Goal: Task Accomplishment & Management: Complete application form

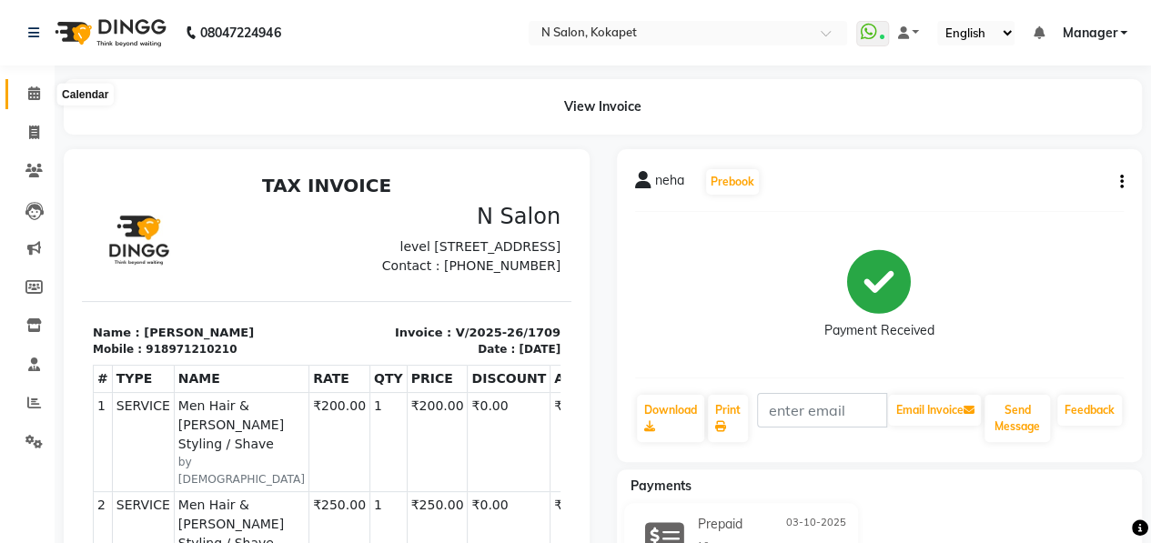
click at [33, 93] on icon at bounding box center [34, 93] width 12 height 14
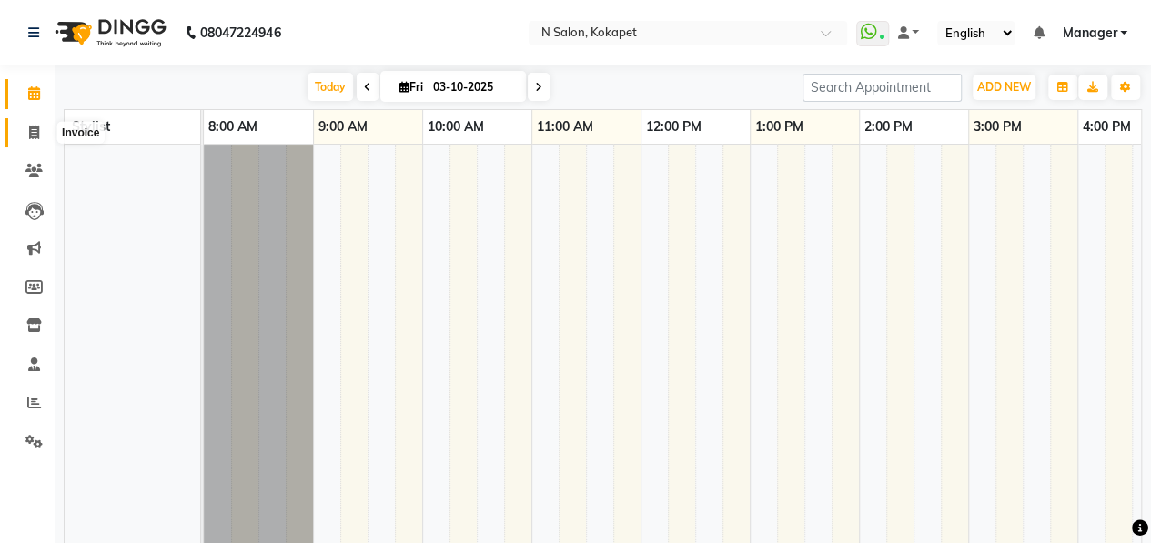
click at [31, 133] on icon at bounding box center [34, 133] width 10 height 14
select select "7256"
select select "service"
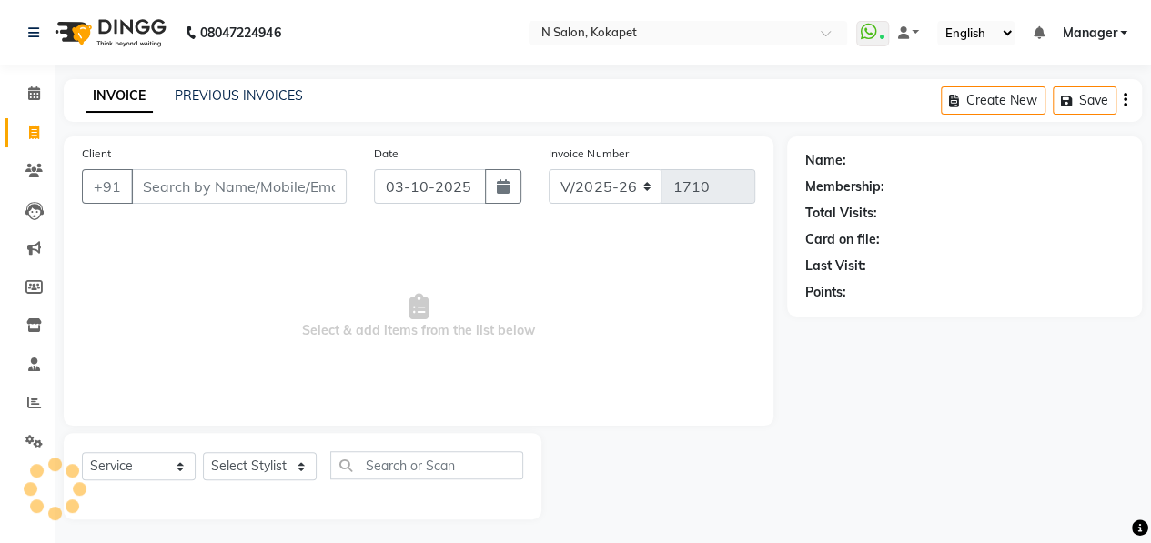
click at [170, 182] on input "Client" at bounding box center [239, 186] width 216 height 35
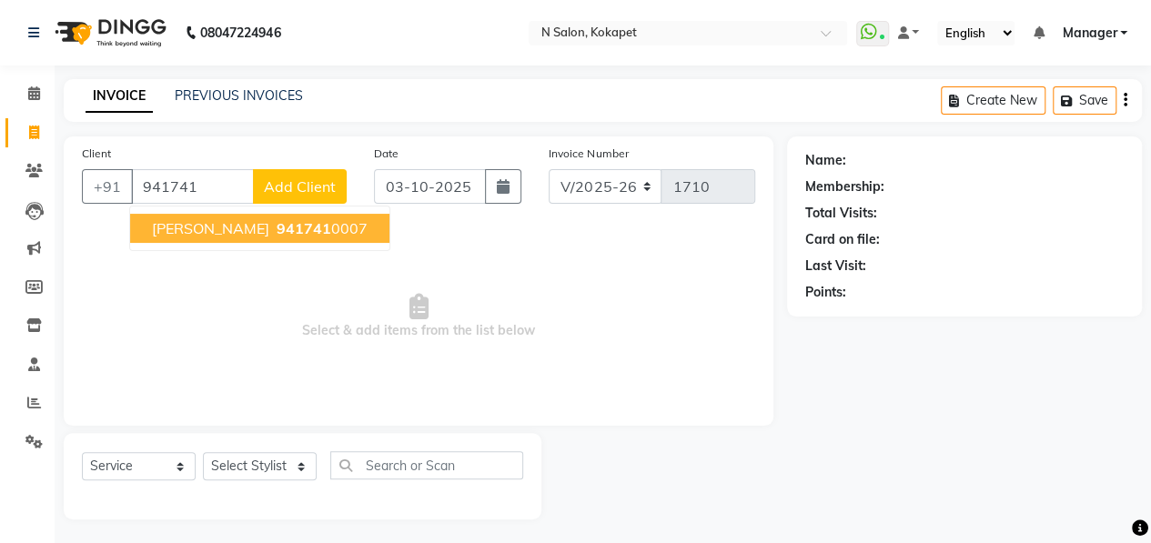
click at [277, 235] on span "941741" at bounding box center [304, 228] width 55 height 18
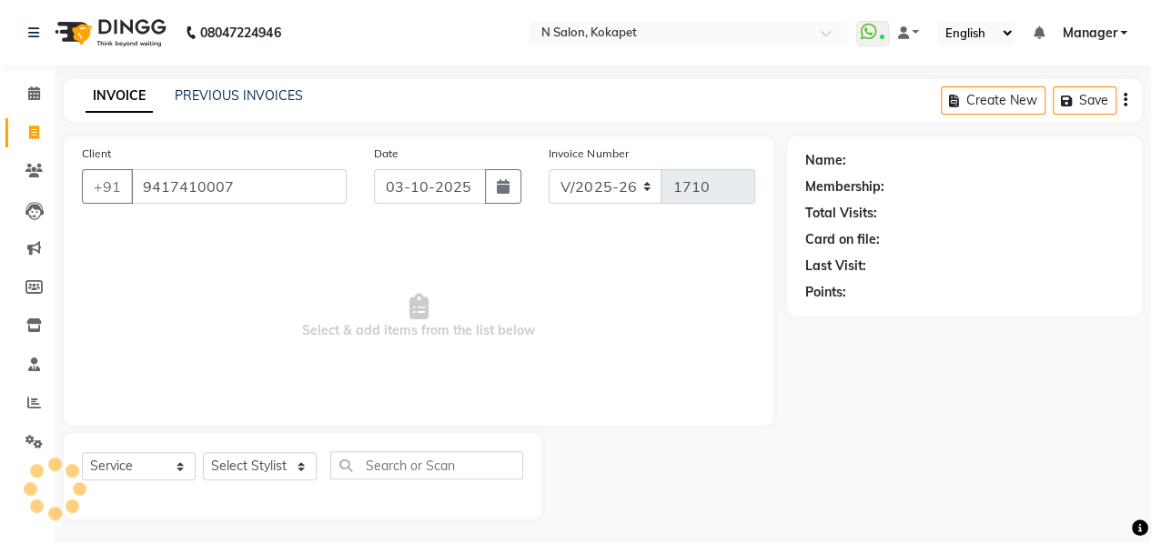
type input "9417410007"
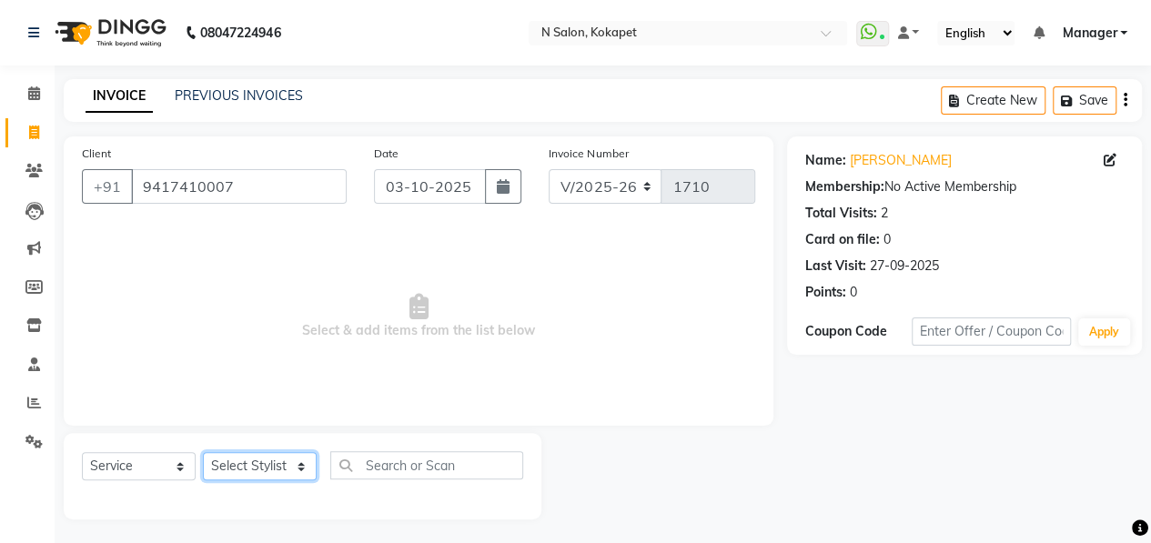
click at [266, 469] on select "Select Stylist [PERSON_NAME] [PERSON_NAME] pedicurist [DEMOGRAPHIC_DATA] Manage…" at bounding box center [260, 466] width 114 height 28
select select "70889"
click at [203, 452] on select "Select Stylist [PERSON_NAME] [PERSON_NAME] pedicurist [DEMOGRAPHIC_DATA] Manage…" at bounding box center [260, 466] width 114 height 28
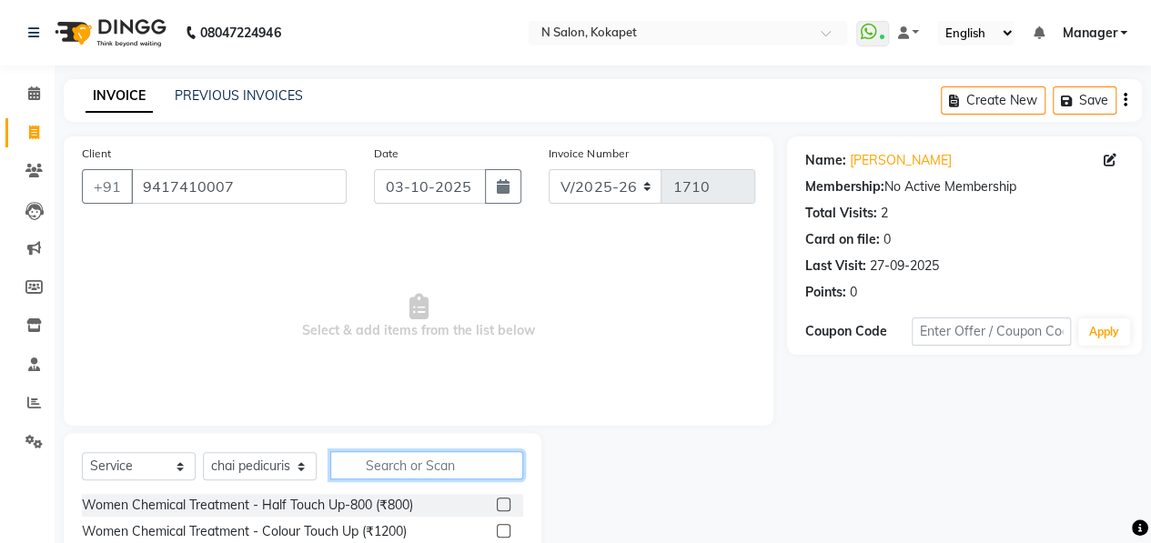
click at [360, 463] on input "text" at bounding box center [426, 465] width 193 height 28
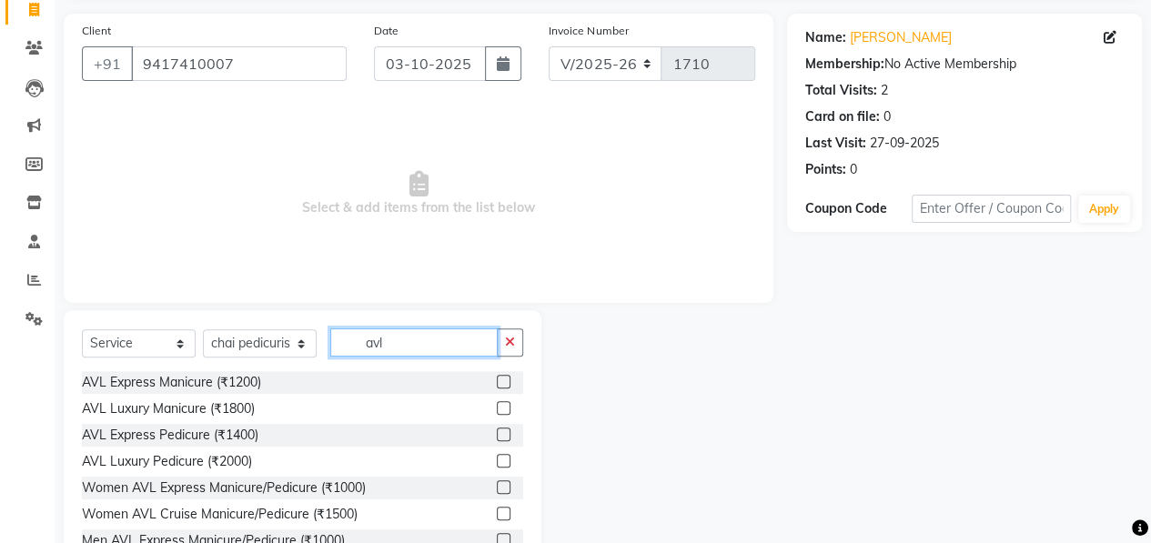
scroll to position [125, 0]
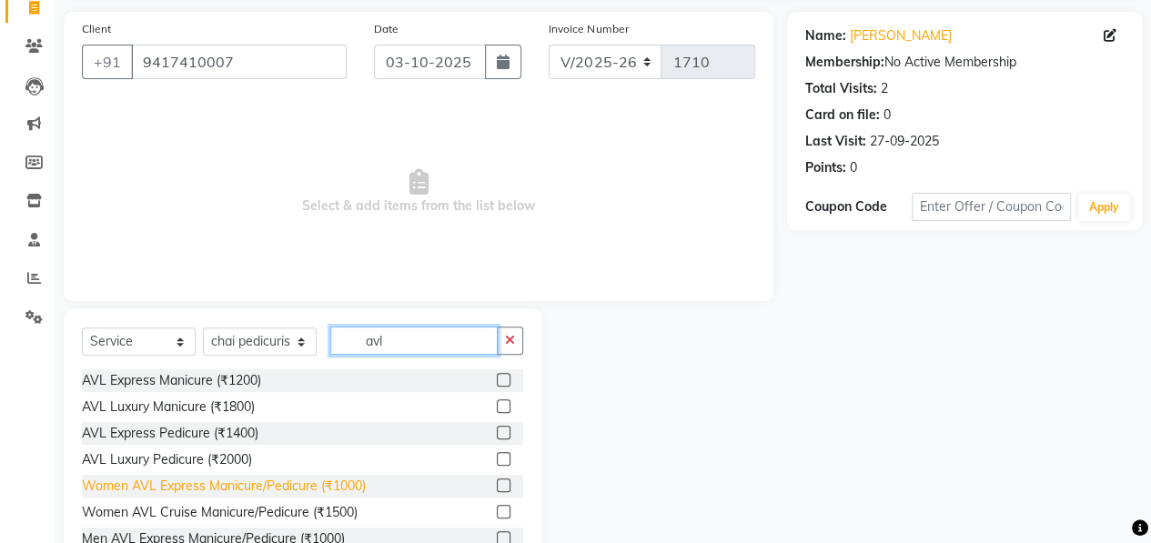
type input "avl"
click at [217, 485] on div "Women AVL Express Manicure/Pedicure (₹1000)" at bounding box center [224, 486] width 284 height 19
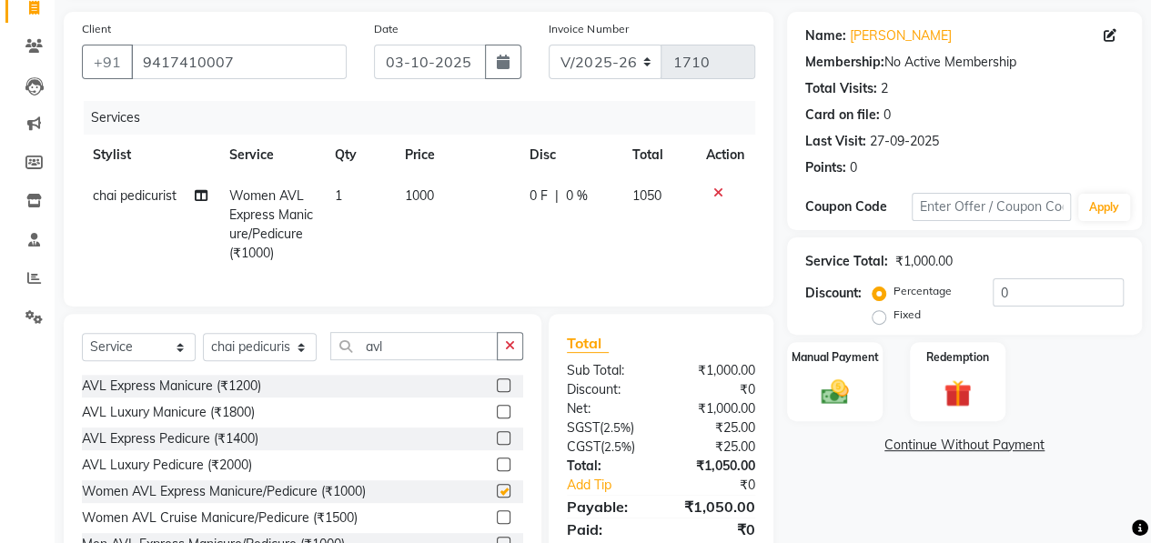
checkbox input "false"
drag, startPoint x: 425, startPoint y: 358, endPoint x: 34, endPoint y: 367, distance: 391.3
click at [34, 367] on app-home "08047224946 Select Location × N Salon, Kokapet WhatsApp Status ✕ Status: Connec…" at bounding box center [575, 242] width 1151 height 734
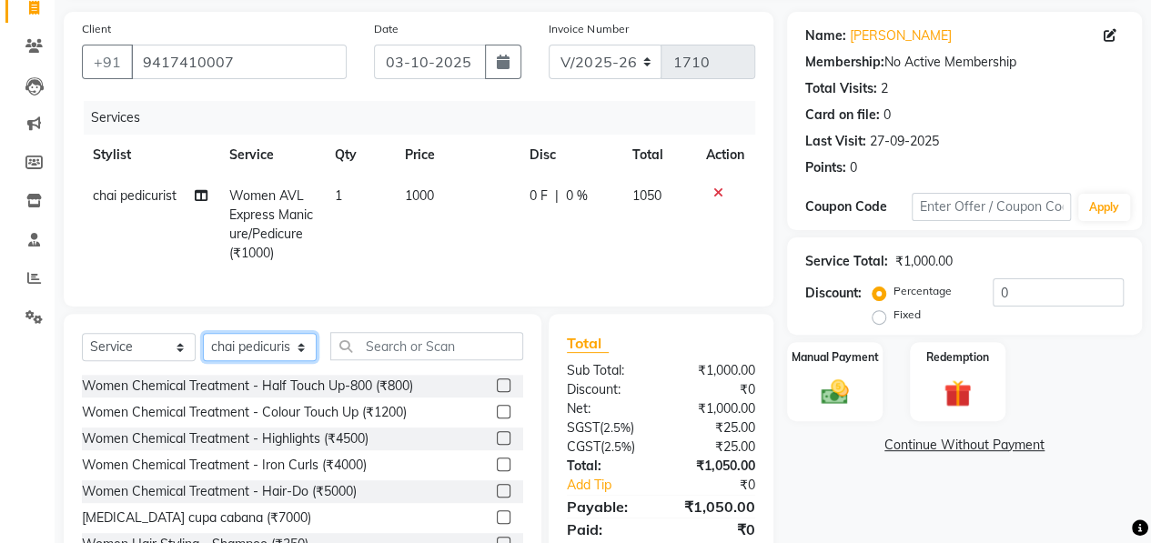
click at [249, 348] on select "Select Stylist [PERSON_NAME] [PERSON_NAME] pedicurist [DEMOGRAPHIC_DATA] Manage…" at bounding box center [260, 347] width 114 height 28
select select "90082"
click at [203, 347] on select "Select Stylist [PERSON_NAME] [PERSON_NAME] pedicurist [DEMOGRAPHIC_DATA] Manage…" at bounding box center [260, 347] width 114 height 28
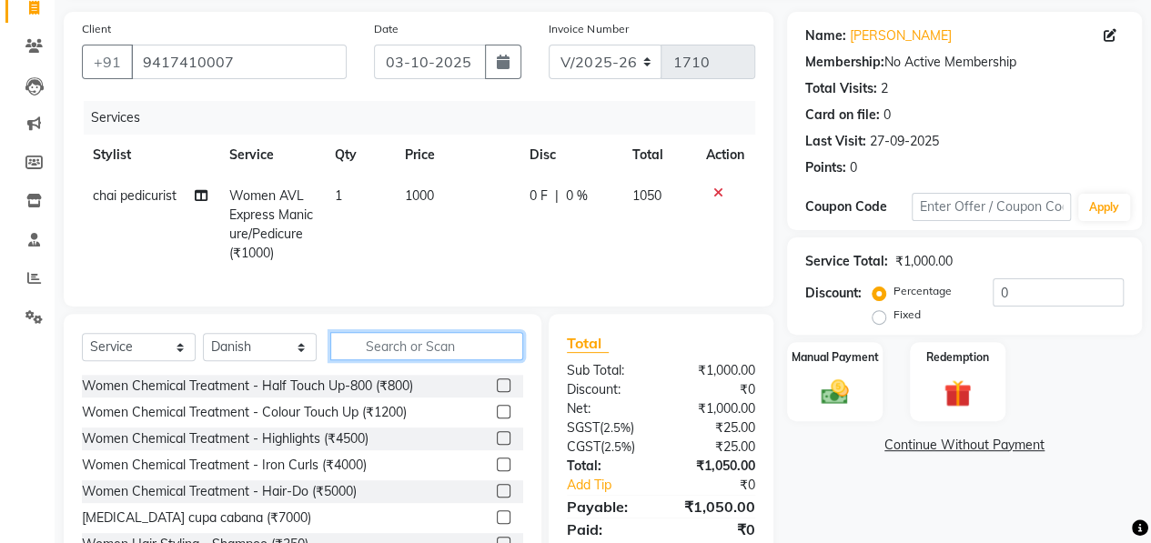
click at [378, 358] on input "text" at bounding box center [426, 346] width 193 height 28
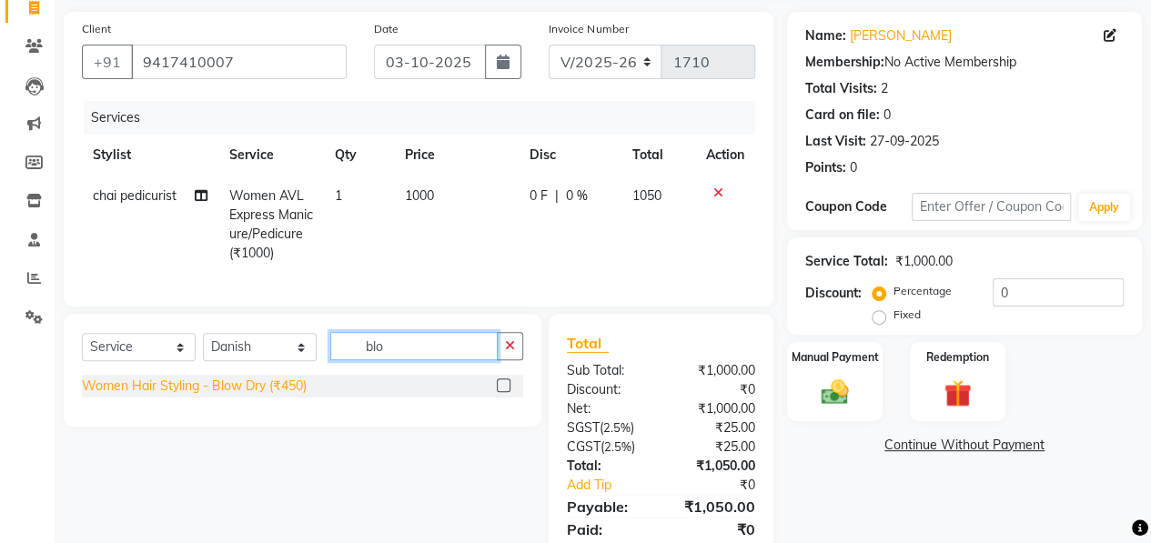
type input "blo"
click at [279, 396] on div "Women Hair Styling - Blow Dry (₹450)" at bounding box center [194, 386] width 225 height 19
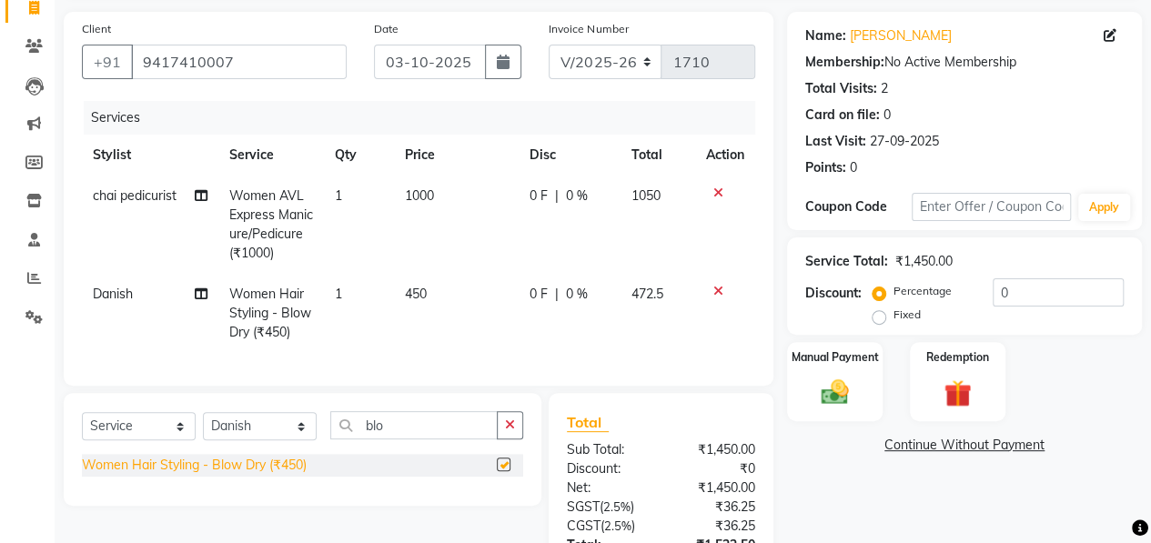
checkbox input "false"
click at [446, 278] on td "450" at bounding box center [456, 313] width 125 height 79
select select "90082"
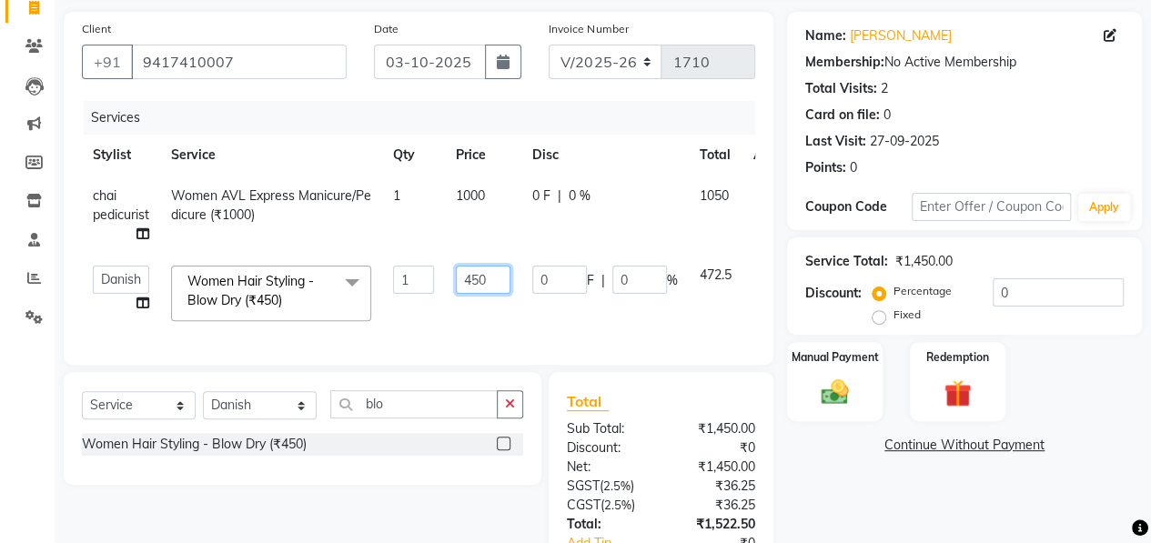
click at [510, 278] on input "450" at bounding box center [483, 280] width 55 height 28
type input "4"
type input "750"
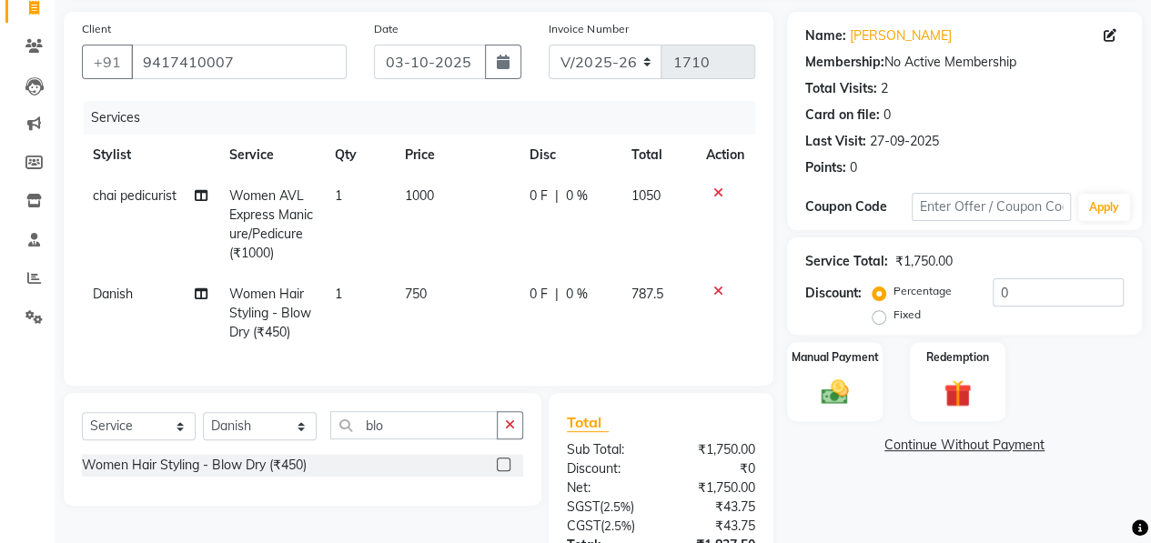
click at [508, 319] on td "750" at bounding box center [456, 313] width 125 height 79
select select "90082"
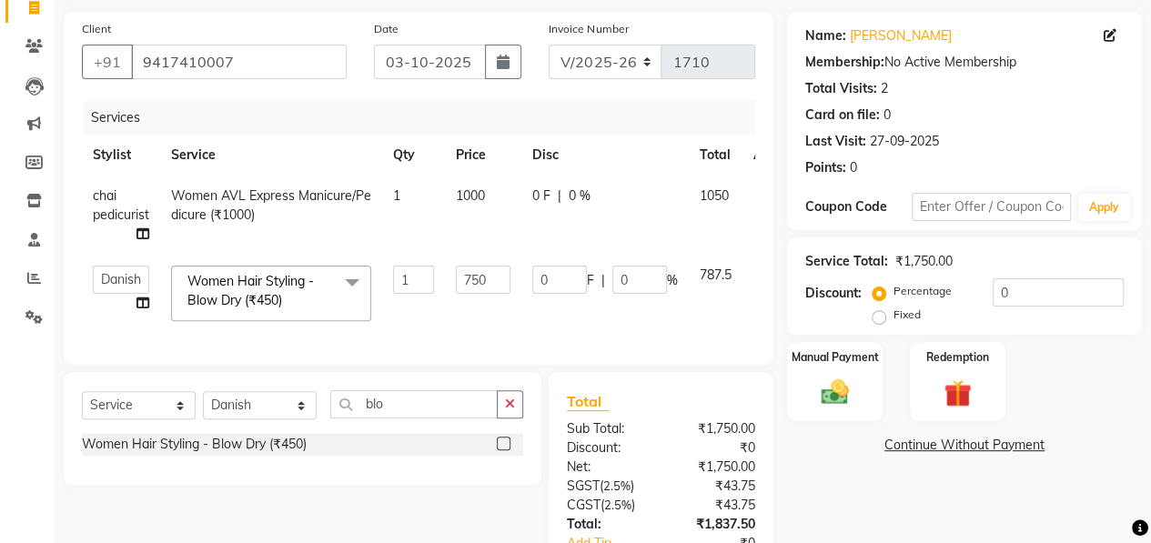
scroll to position [260, 0]
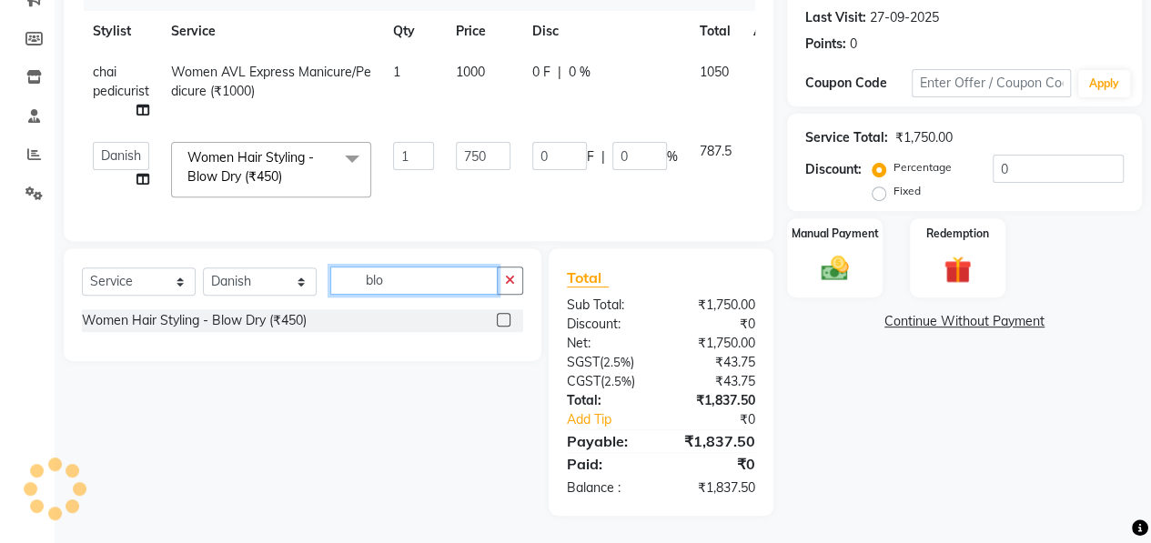
drag, startPoint x: 420, startPoint y: 292, endPoint x: 312, endPoint y: 265, distance: 111.7
click at [312, 265] on div "Select Service Product Membership Package Voucher Prepaid Gift Card Select Styl…" at bounding box center [303, 304] width 478 height 113
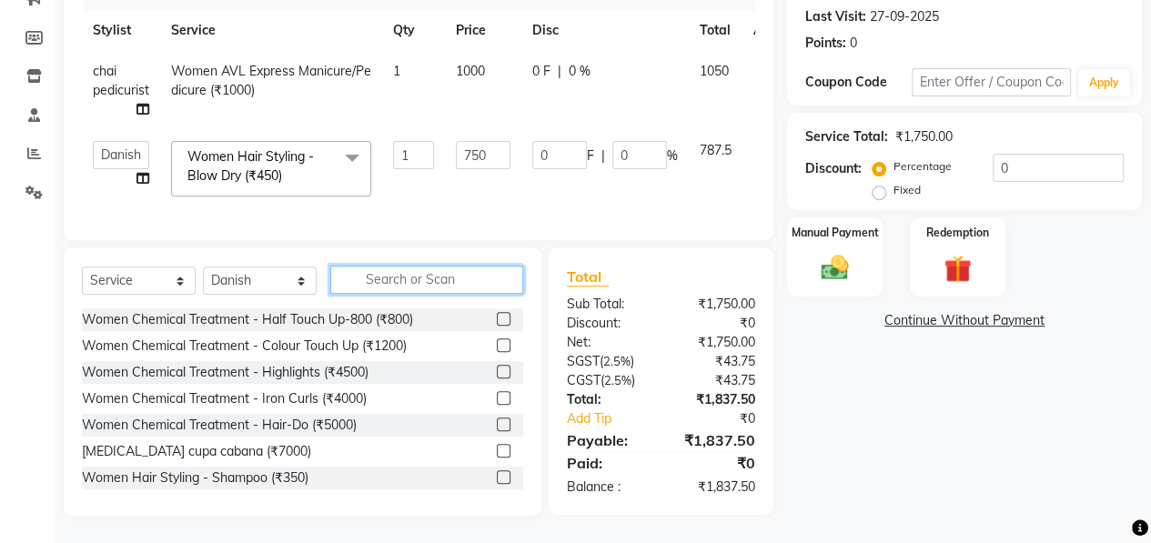
scroll to position [259, 0]
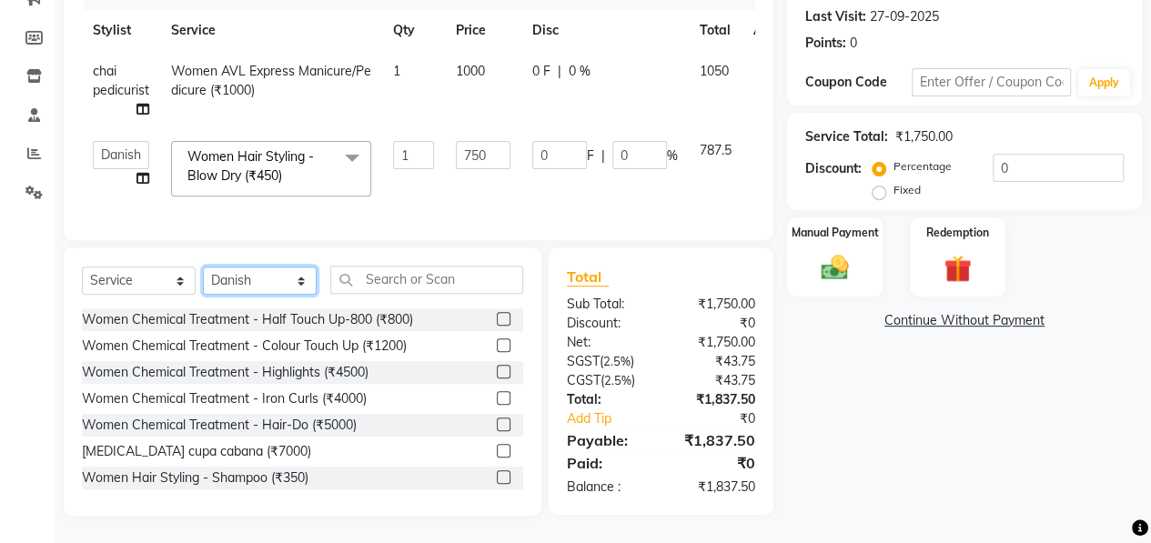
click at [286, 279] on select "Select Stylist [PERSON_NAME] [PERSON_NAME] pedicurist [DEMOGRAPHIC_DATA] Manage…" at bounding box center [260, 281] width 114 height 28
select select "70889"
click at [203, 269] on select "Select Stylist [PERSON_NAME] [PERSON_NAME] pedicurist [DEMOGRAPHIC_DATA] Manage…" at bounding box center [260, 281] width 114 height 28
click at [382, 296] on div "Select Service Product Membership Package Voucher Prepaid Gift Card Select Styl…" at bounding box center [302, 287] width 441 height 43
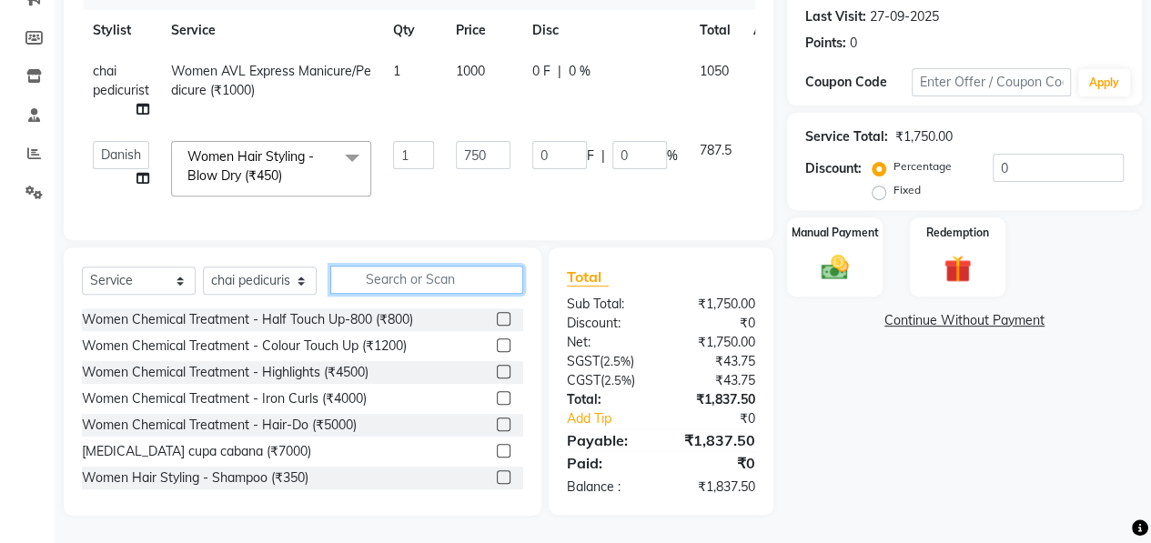
click at [399, 287] on input "text" at bounding box center [426, 280] width 193 height 28
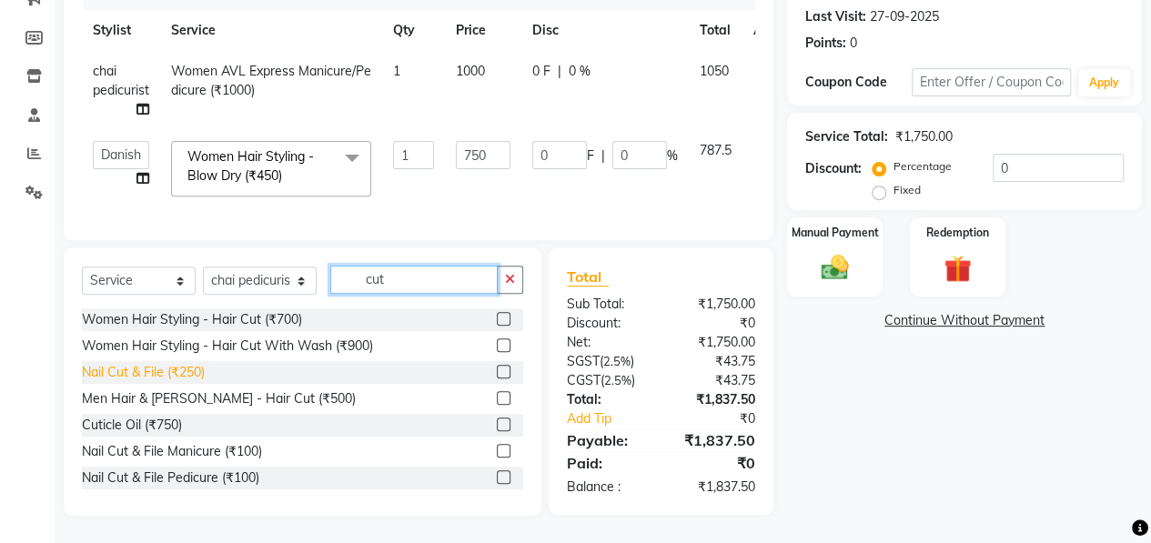
type input "cut"
click at [179, 369] on div "Nail Cut & File (₹250)" at bounding box center [143, 372] width 123 height 19
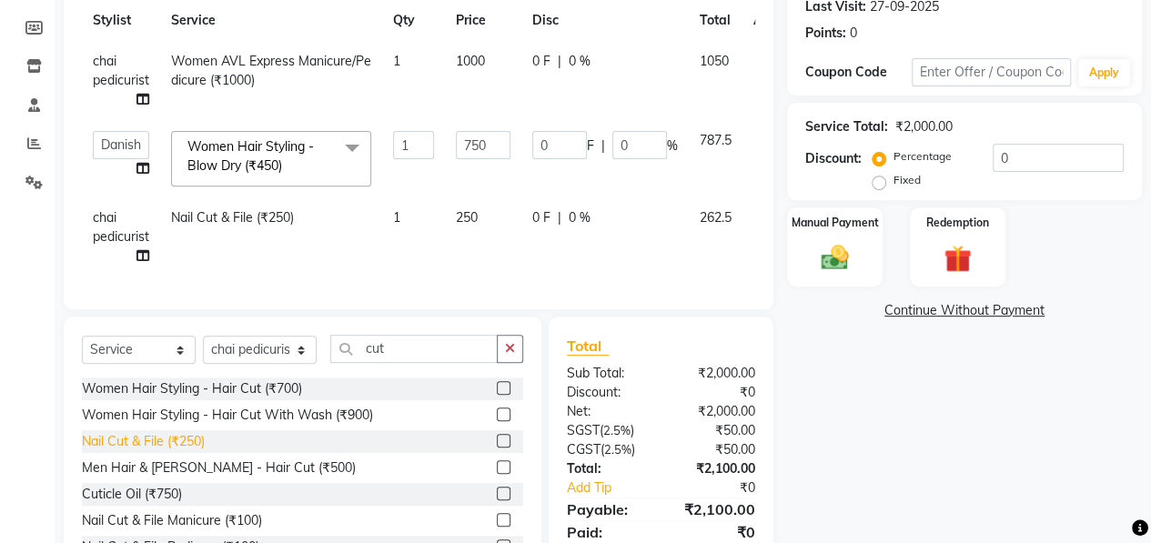
click at [166, 451] on div "Nail Cut & File (₹250)" at bounding box center [143, 441] width 123 height 19
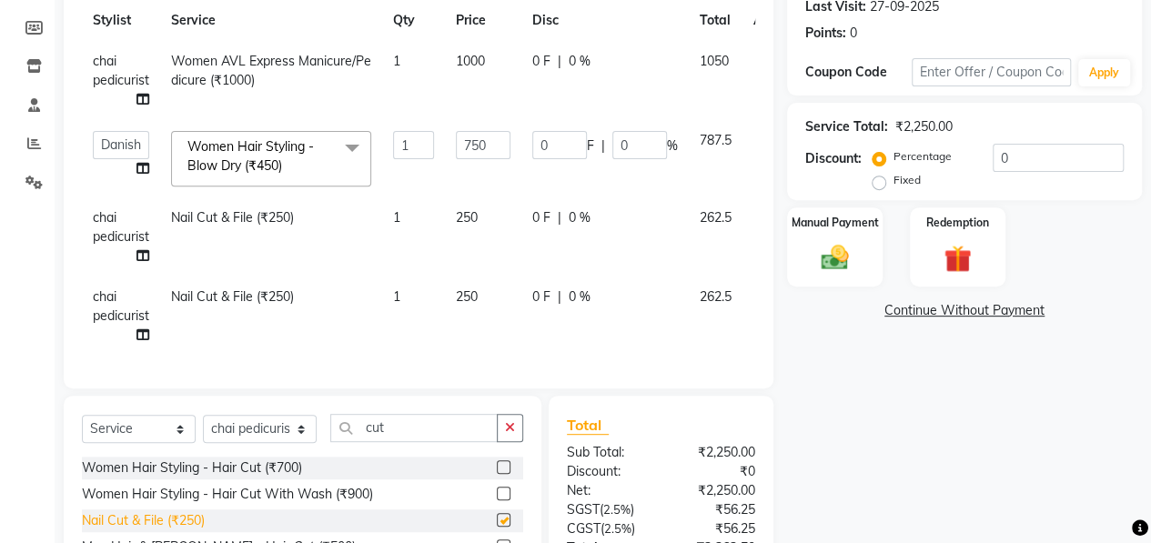
checkbox input "false"
drag, startPoint x: 390, startPoint y: 438, endPoint x: 187, endPoint y: 426, distance: 203.2
click at [187, 426] on div "Select Service Product Membership Package Voucher Prepaid Gift Card Select Styl…" at bounding box center [302, 435] width 441 height 43
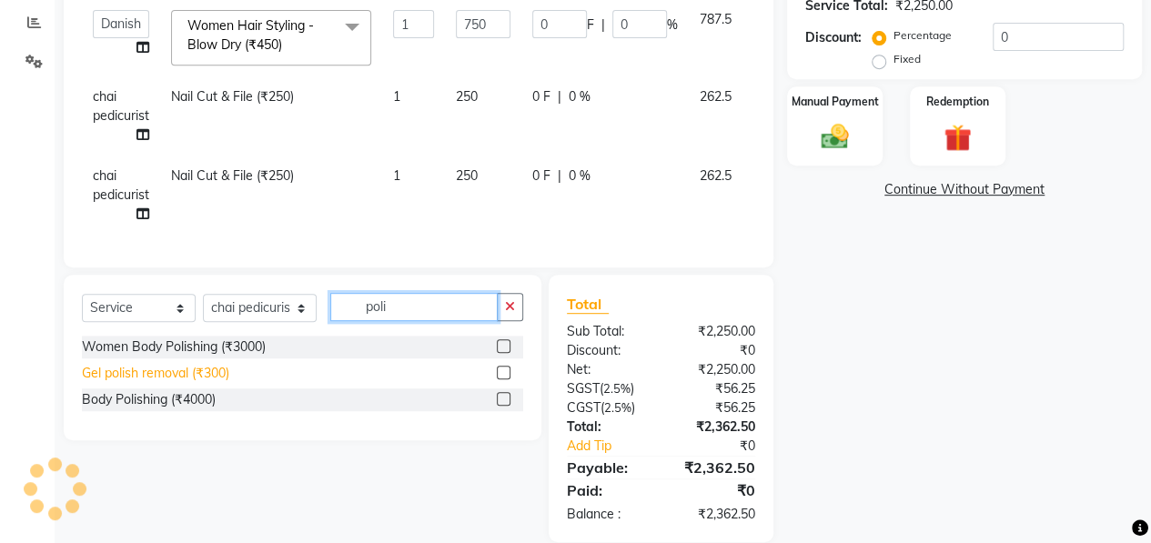
scroll to position [381, 0]
type input "p"
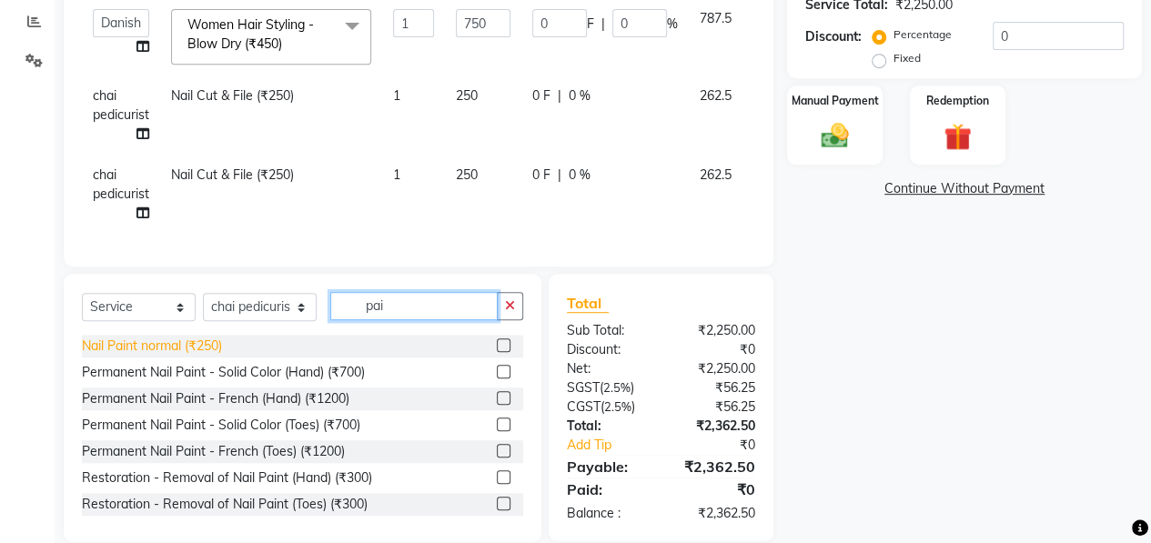
type input "pai"
click at [179, 356] on div "Nail Paint normal (₹250)" at bounding box center [152, 346] width 140 height 19
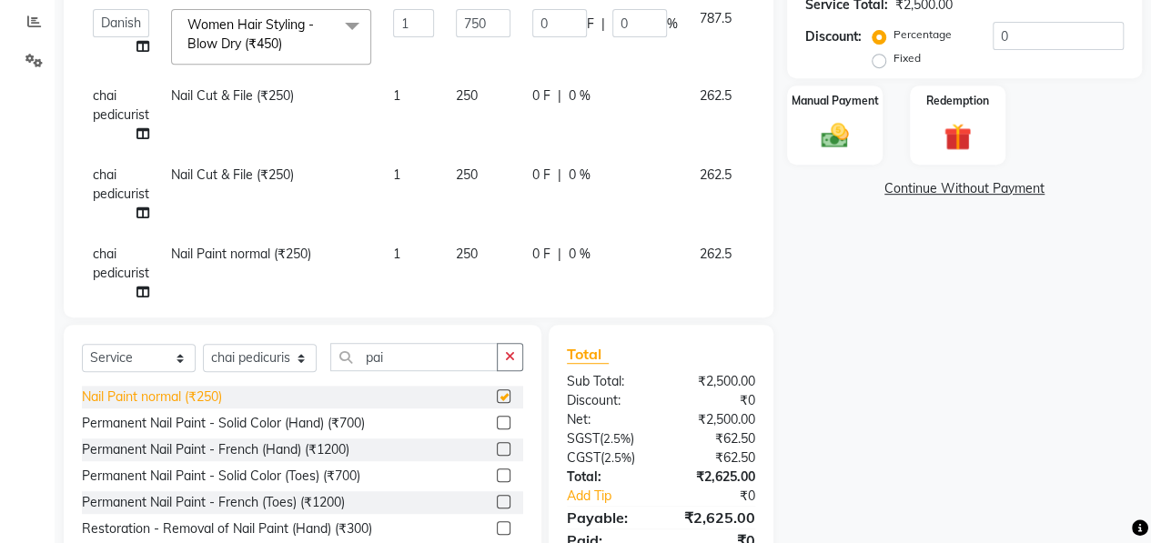
checkbox input "false"
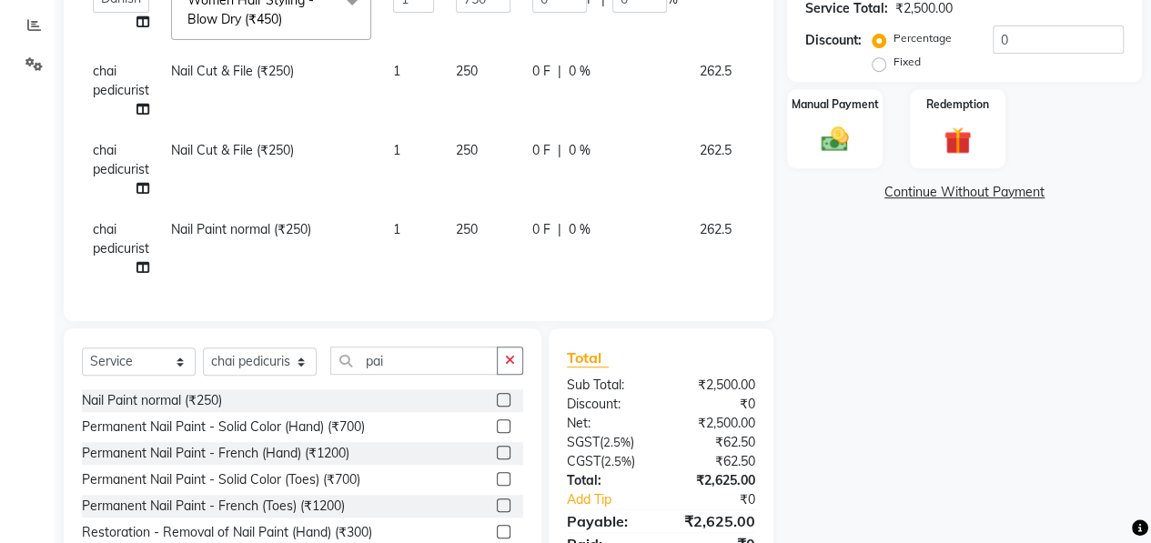
scroll to position [41, 64]
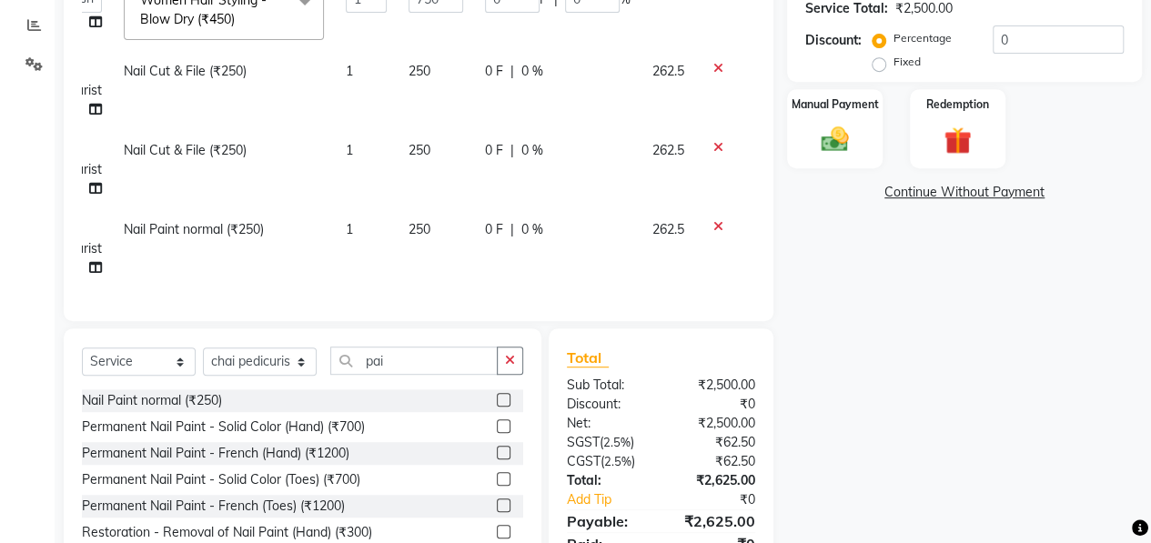
click at [713, 220] on icon at bounding box center [718, 226] width 10 height 13
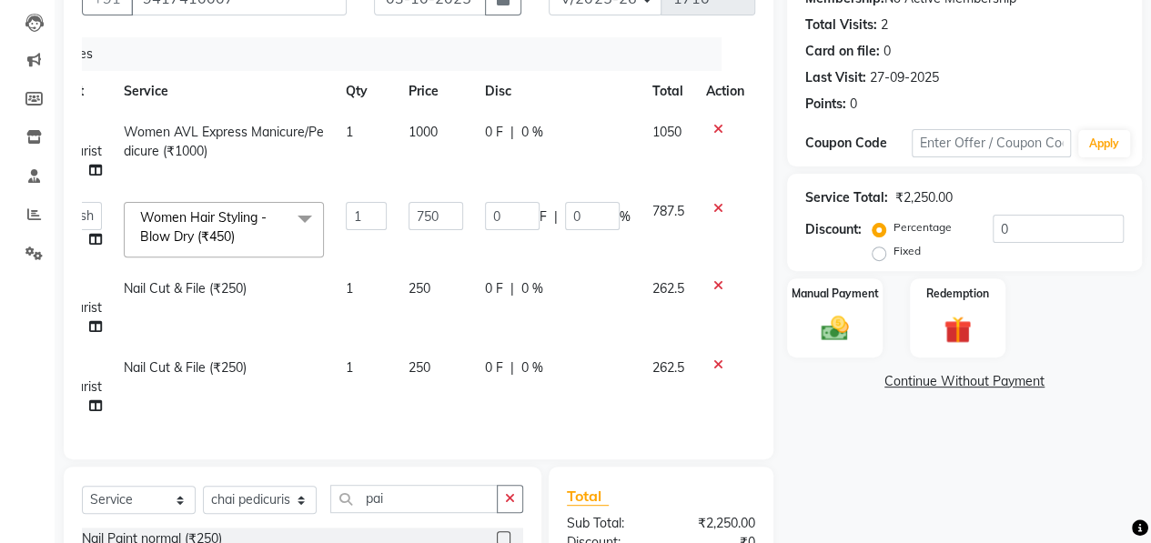
scroll to position [419, 0]
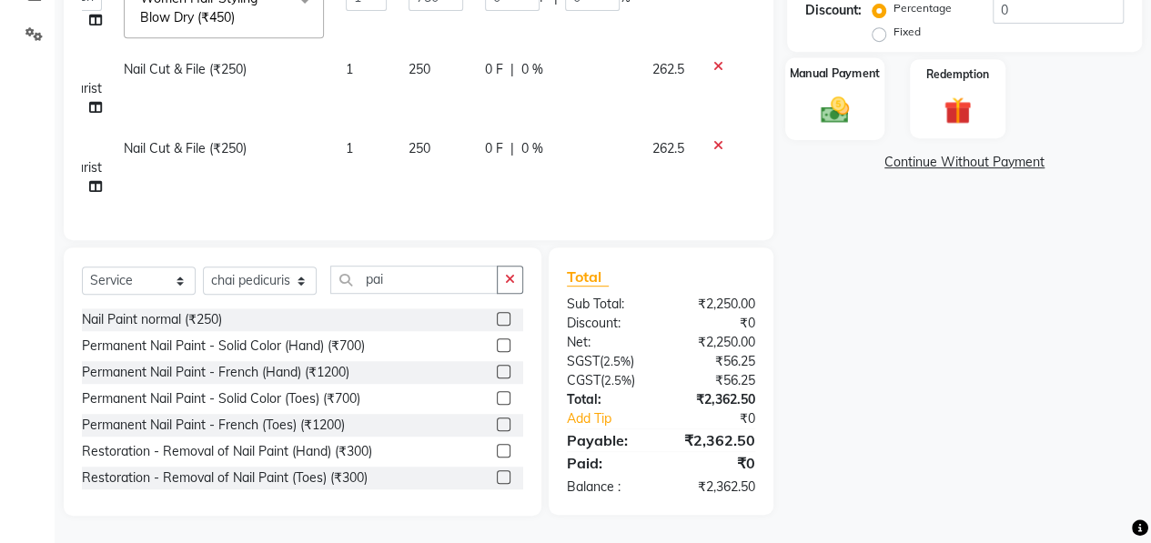
click at [869, 102] on div "Manual Payment" at bounding box center [834, 98] width 99 height 83
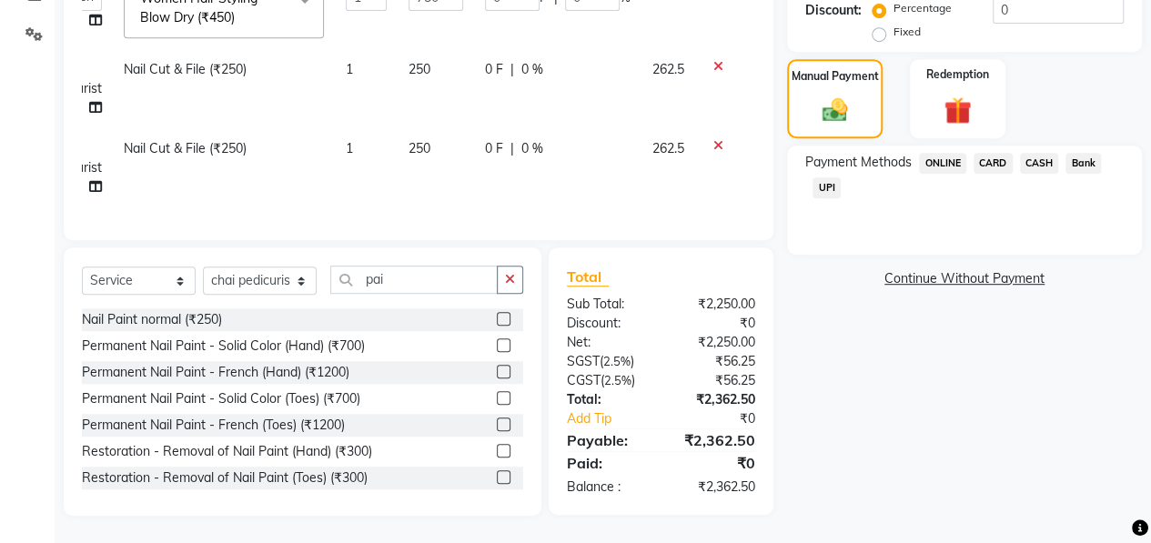
click at [994, 153] on span "CARD" at bounding box center [993, 163] width 39 height 21
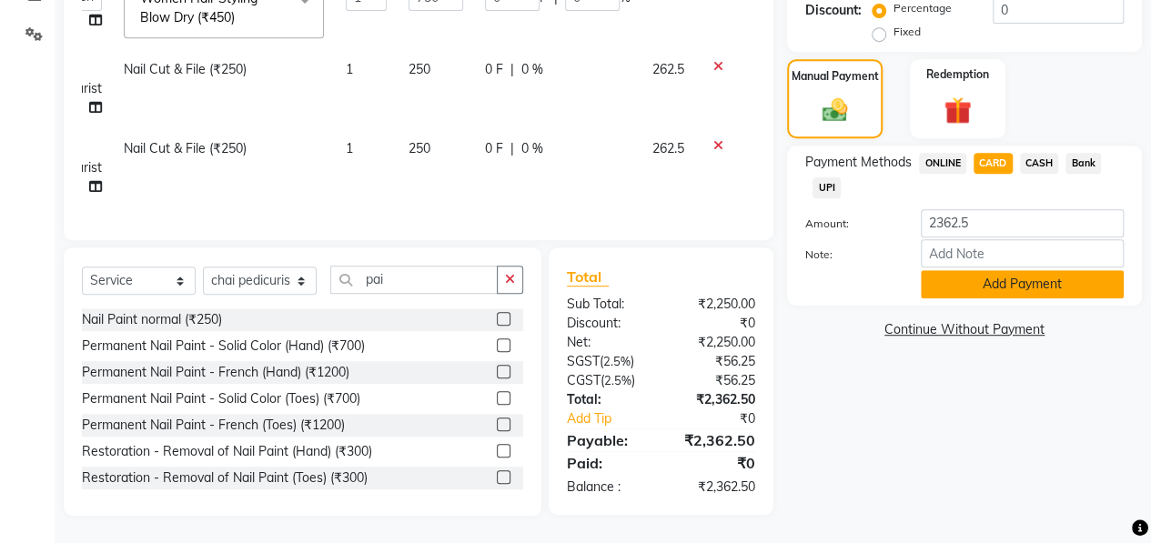
click at [980, 278] on button "Add Payment" at bounding box center [1022, 284] width 203 height 28
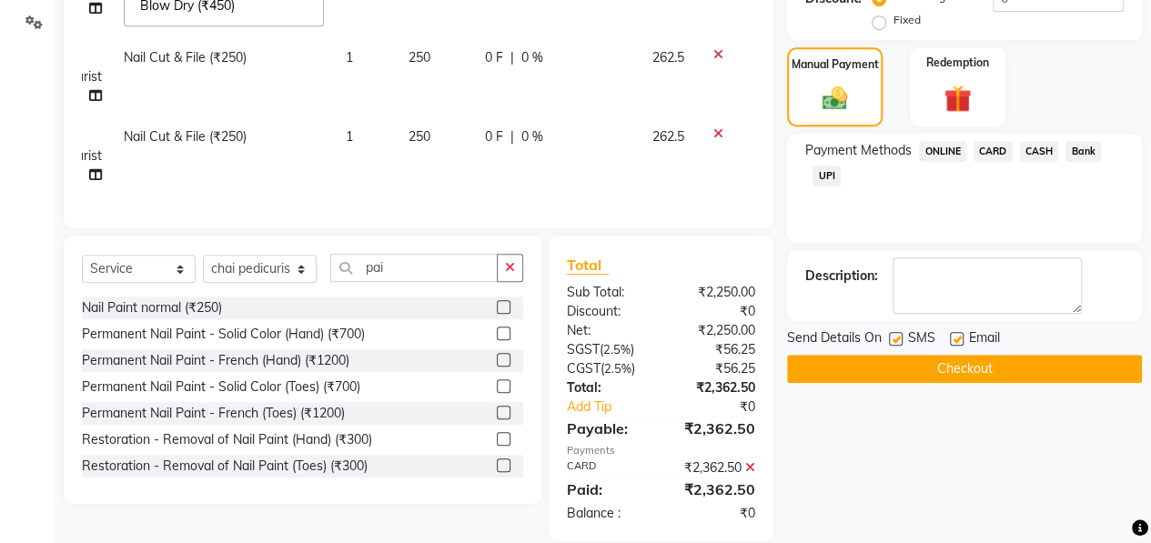
scroll to position [456, 0]
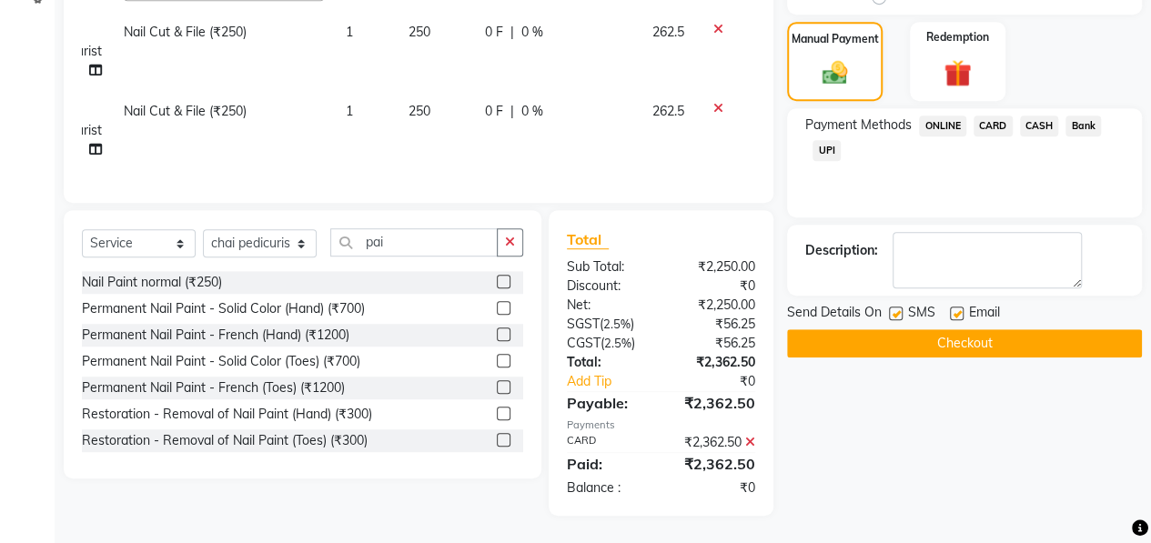
click at [948, 338] on button "Checkout" at bounding box center [964, 343] width 355 height 28
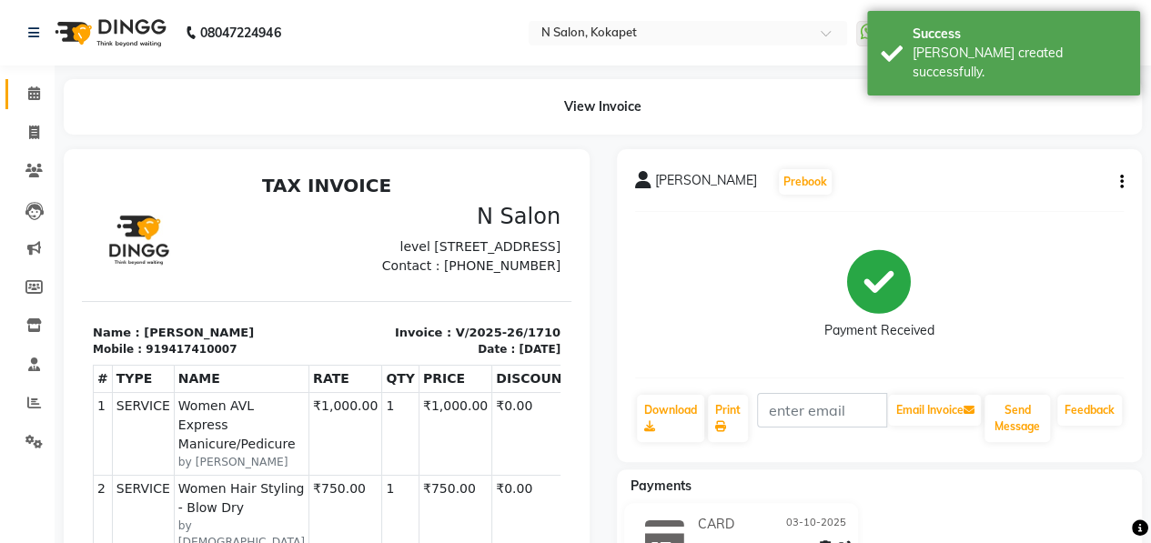
click at [11, 86] on link "Calendar" at bounding box center [27, 94] width 44 height 30
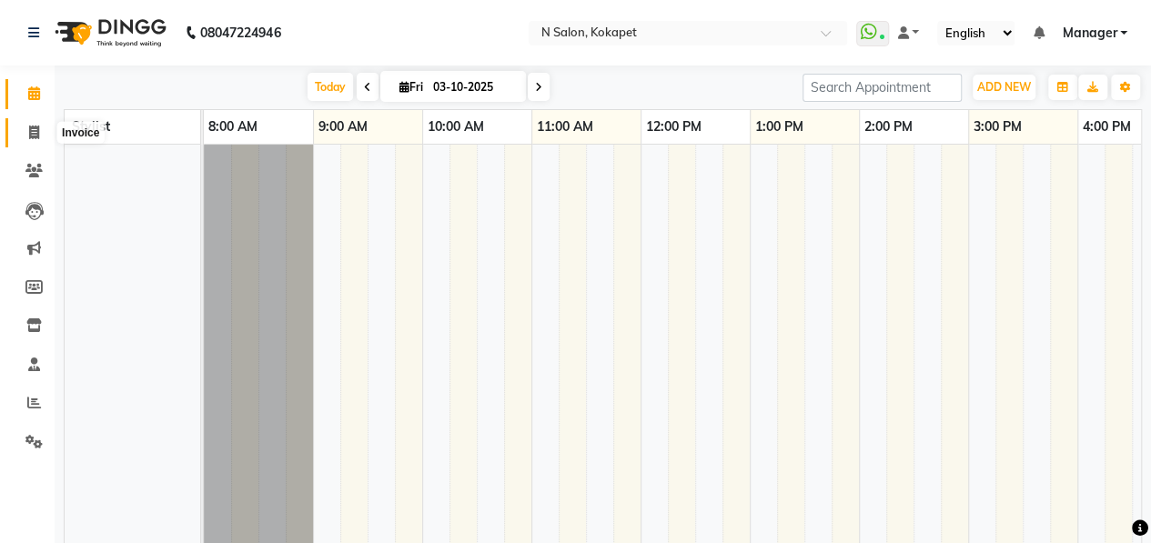
click at [22, 139] on span at bounding box center [34, 133] width 32 height 21
select select "service"
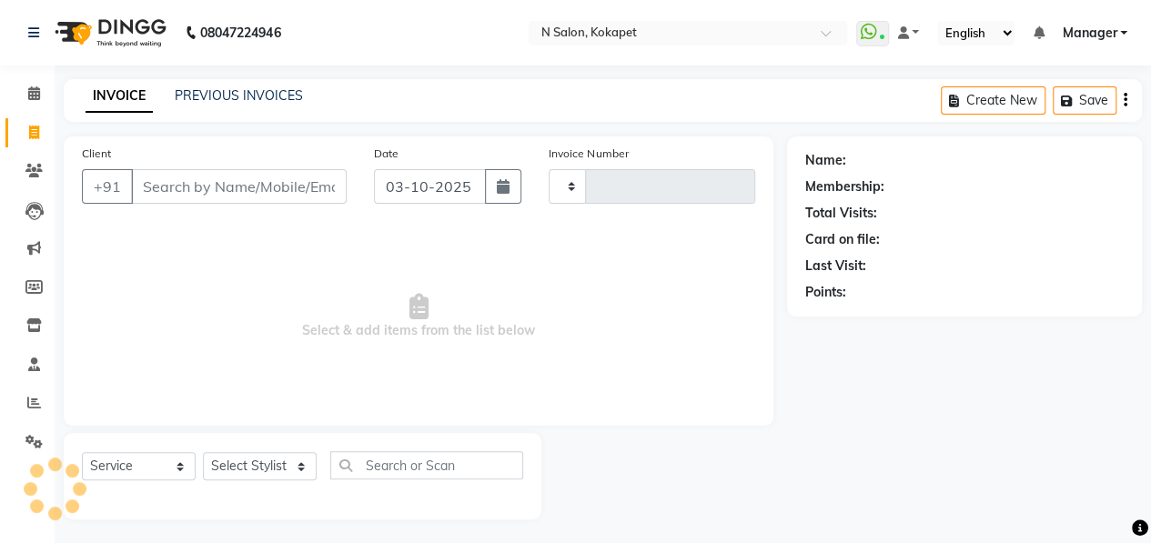
type input "1711"
select select "7256"
click at [269, 167] on div "Client +91" at bounding box center [214, 181] width 292 height 75
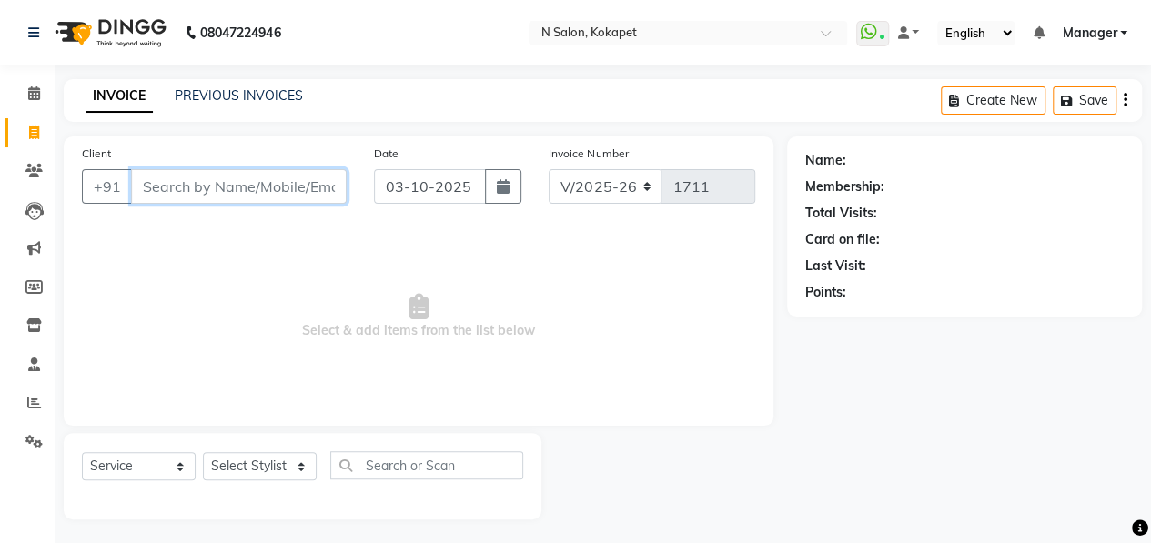
click at [262, 179] on input "Client" at bounding box center [239, 186] width 216 height 35
type input "9815288177"
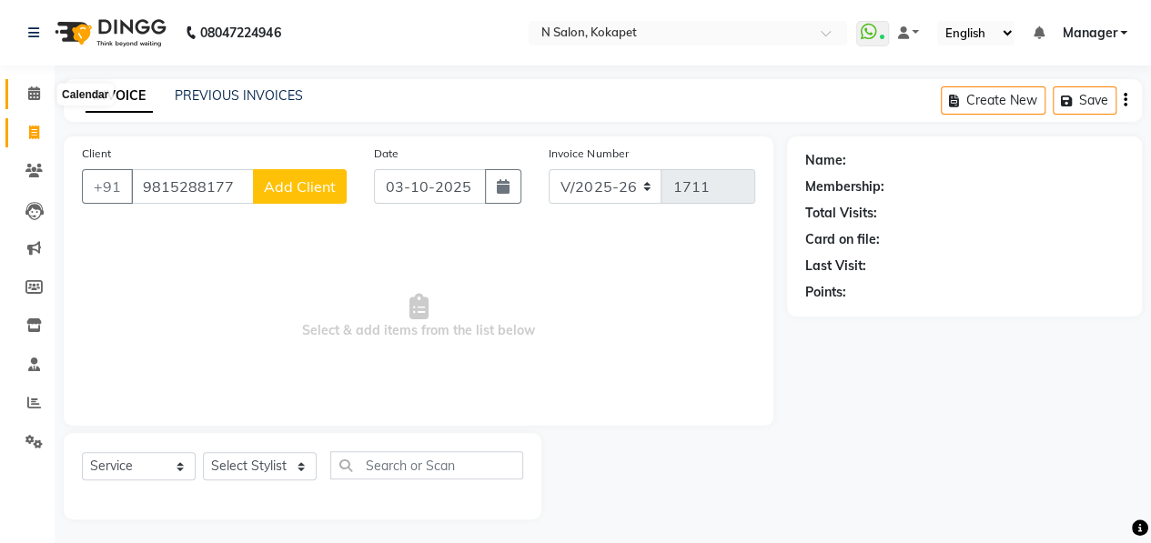
click at [36, 92] on icon at bounding box center [34, 93] width 12 height 14
